Goal: Information Seeking & Learning: Learn about a topic

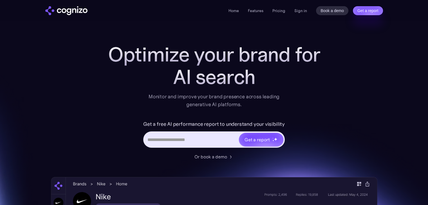
scroll to position [27, 0]
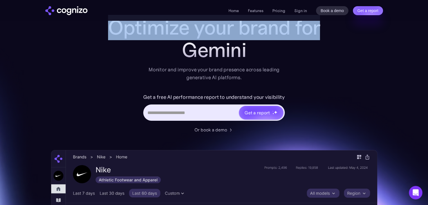
drag, startPoint x: 427, startPoint y: 15, endPoint x: 431, endPoint y: 19, distance: 4.6
click at [427, 19] on html "**********" at bounding box center [214, 75] width 428 height 205
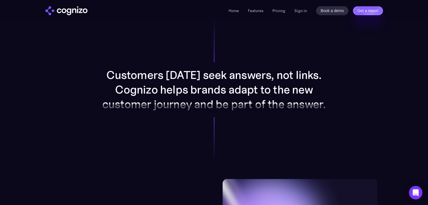
scroll to position [562, 0]
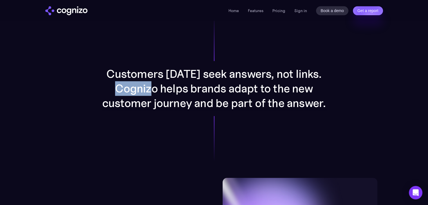
drag, startPoint x: 133, startPoint y: 86, endPoint x: 158, endPoint y: 87, distance: 25.3
click at [158, 87] on p "Customers [DATE] seek answers, not links. Cognizo helps brands adapt to the new…" at bounding box center [214, 89] width 225 height 44
copy p "Cognizo"
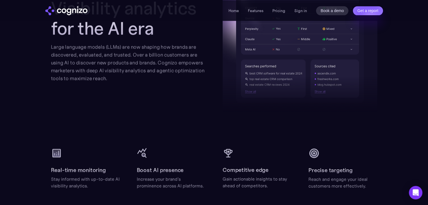
scroll to position [675, 0]
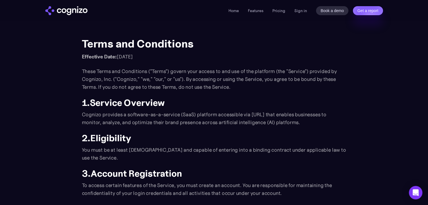
click at [207, 80] on p "These Terms and Conditions ("Terms") govern your access to and use of the platf…" at bounding box center [214, 79] width 264 height 24
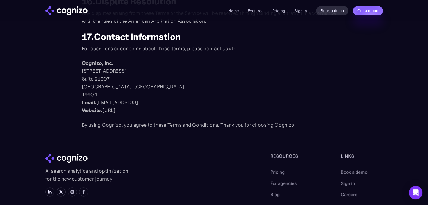
scroll to position [175, 0]
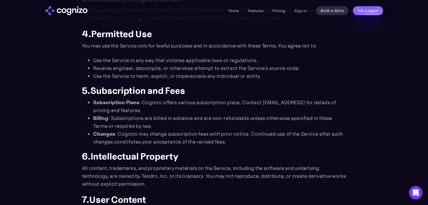
click at [321, 78] on li "Use the Service to harm, exploit, or impersonate any individual or entity." at bounding box center [219, 76] width 253 height 8
drag, startPoint x: 261, startPoint y: 102, endPoint x: 300, endPoint y: 104, distance: 39.2
click at [300, 104] on li "Subscription Plans : Cognizo offers various subscription plans. Contact sales@c…" at bounding box center [219, 107] width 253 height 16
copy li "sales@cognizo.ai"
click at [286, 76] on li "Use the Service to harm, exploit, or impersonate any individual or entity." at bounding box center [219, 76] width 253 height 8
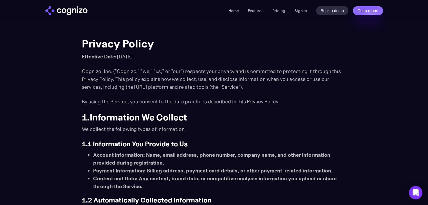
click at [286, 68] on p "Cognizo, Inc. ("Cognizo," "we," "us," or "our") respects your privacy and is co…" at bounding box center [214, 79] width 264 height 24
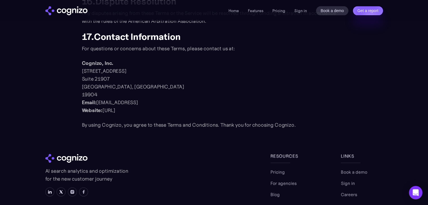
scroll to position [175, 0]
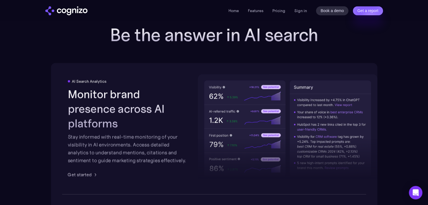
scroll to position [1089, 0]
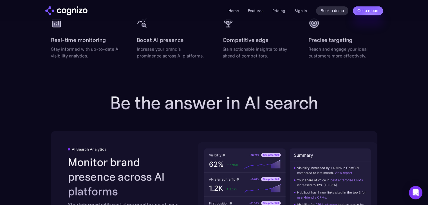
drag, startPoint x: 432, startPoint y: 17, endPoint x: 429, endPoint y: 121, distance: 104.4
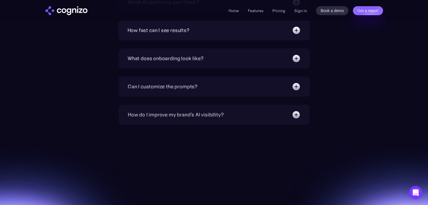
scroll to position [2172, 0]
